Goal: Task Accomplishment & Management: Complete application form

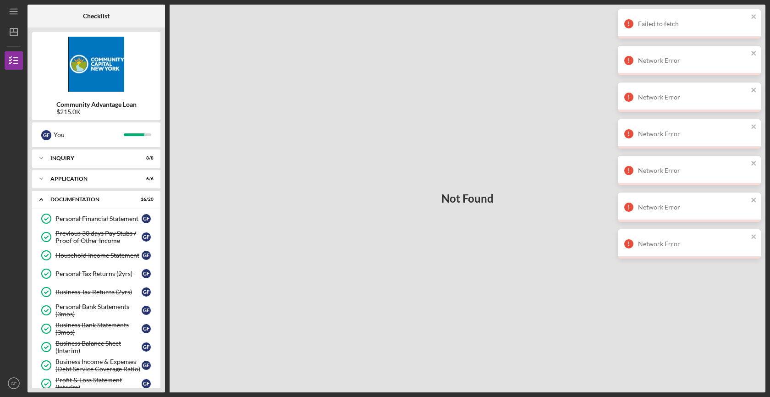
scroll to position [191, 0]
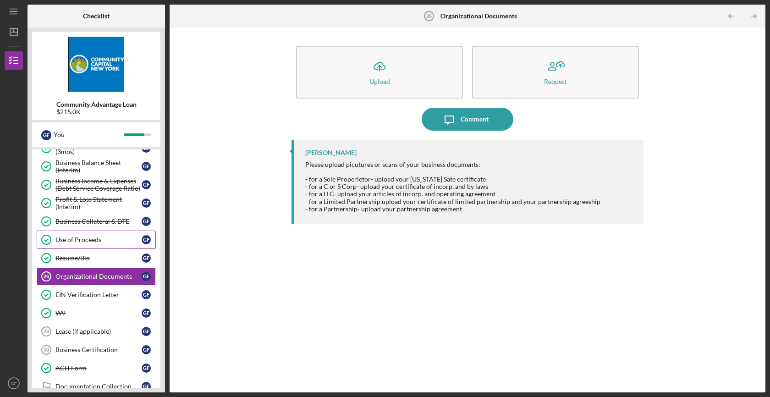
scroll to position [195, 0]
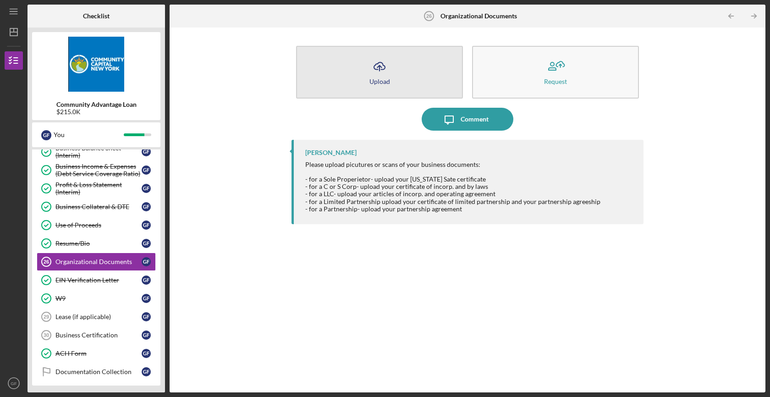
click at [359, 68] on button "Icon/Upload Upload" at bounding box center [379, 72] width 167 height 53
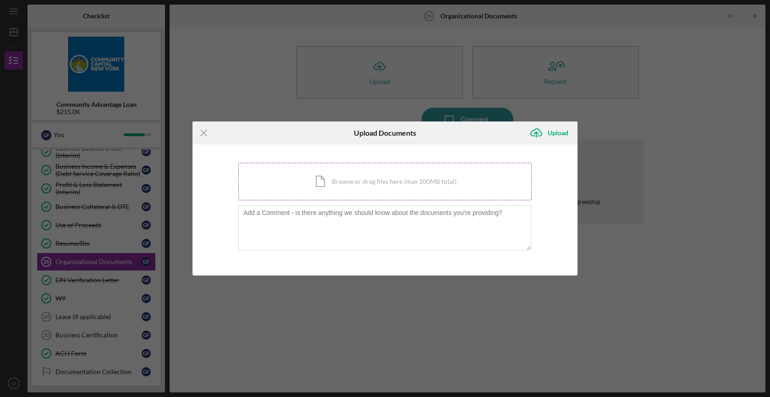
click at [330, 178] on div "Icon/Document Browse or drag files here (max 100MB total) Tap to choose files o…" at bounding box center [384, 182] width 293 height 38
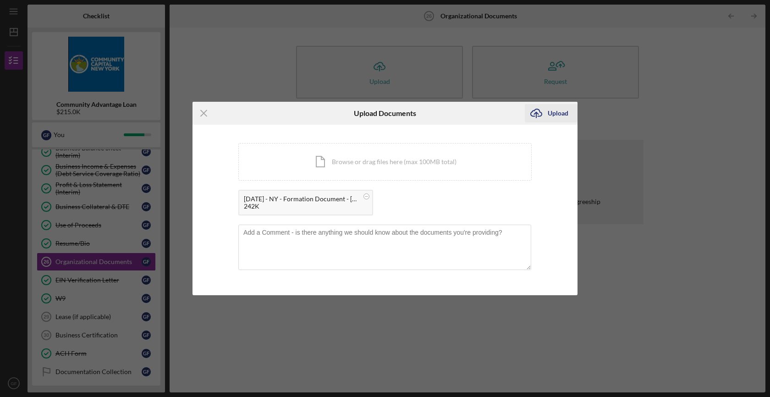
click at [556, 112] on div "Upload" at bounding box center [558, 113] width 21 height 18
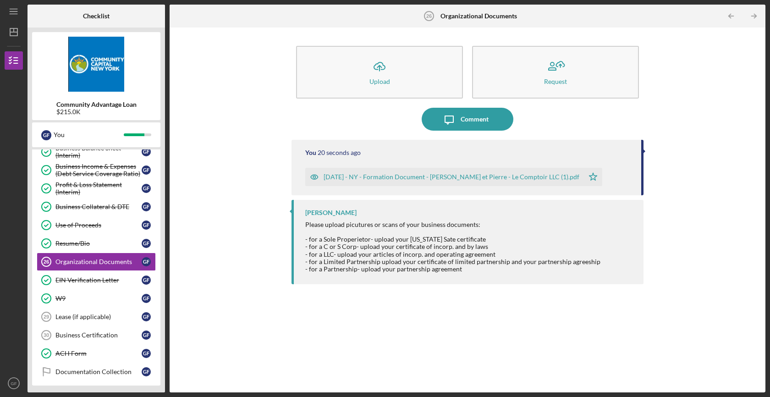
click at [666, 214] on div "Icon/Upload Upload Request Icon/Message Comment You 20 seconds ago [DATE] - NY …" at bounding box center [467, 210] width 587 height 356
click at [402, 253] on div "Please upload picutures or scans of your business documents: - for a Sole Prope…" at bounding box center [452, 247] width 295 height 52
click at [253, 194] on div "Icon/Upload Upload Request Icon/Message Comment You 4 minutes ago [DATE] - NY -…" at bounding box center [467, 210] width 587 height 356
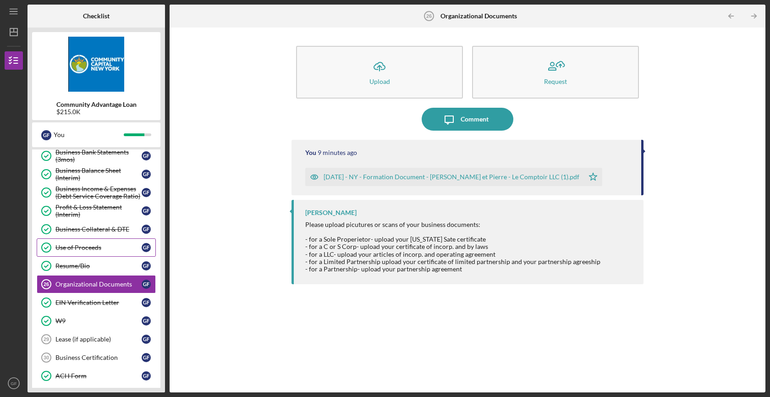
scroll to position [172, 0]
click at [107, 231] on div "Business Collateral & DTE" at bounding box center [98, 229] width 86 height 7
